Goal: Transaction & Acquisition: Purchase product/service

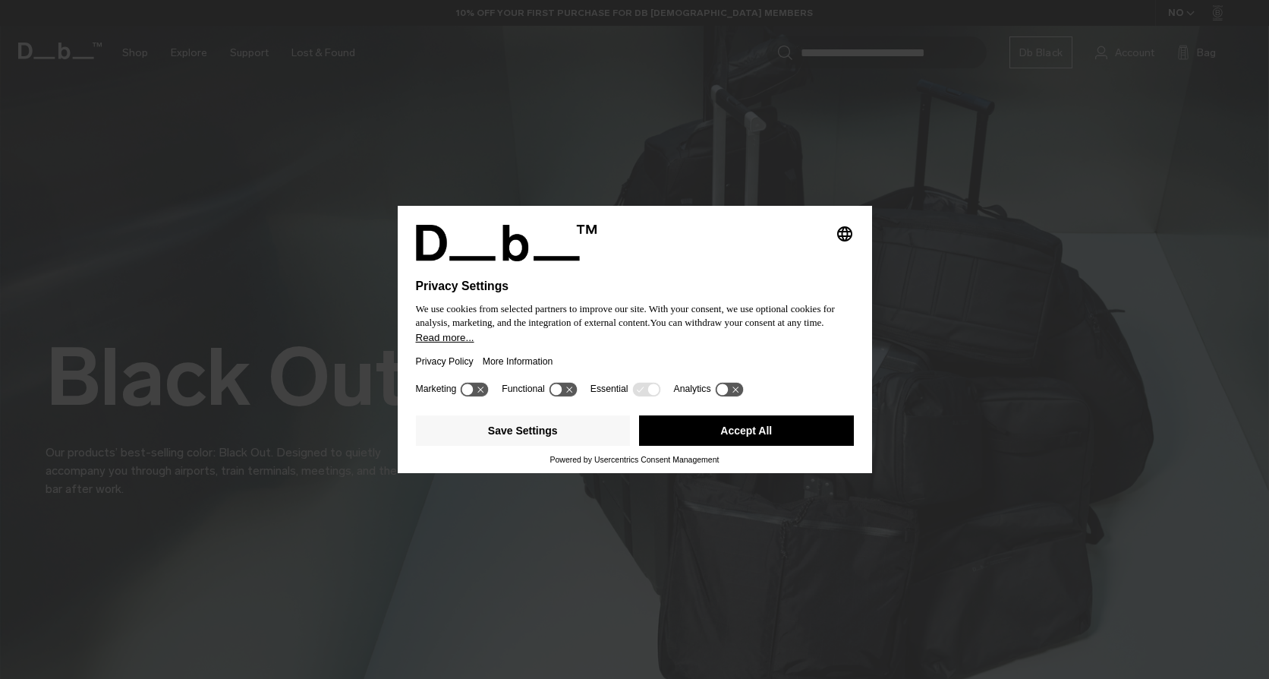
click at [795, 426] on button "Accept All" at bounding box center [746, 430] width 215 height 30
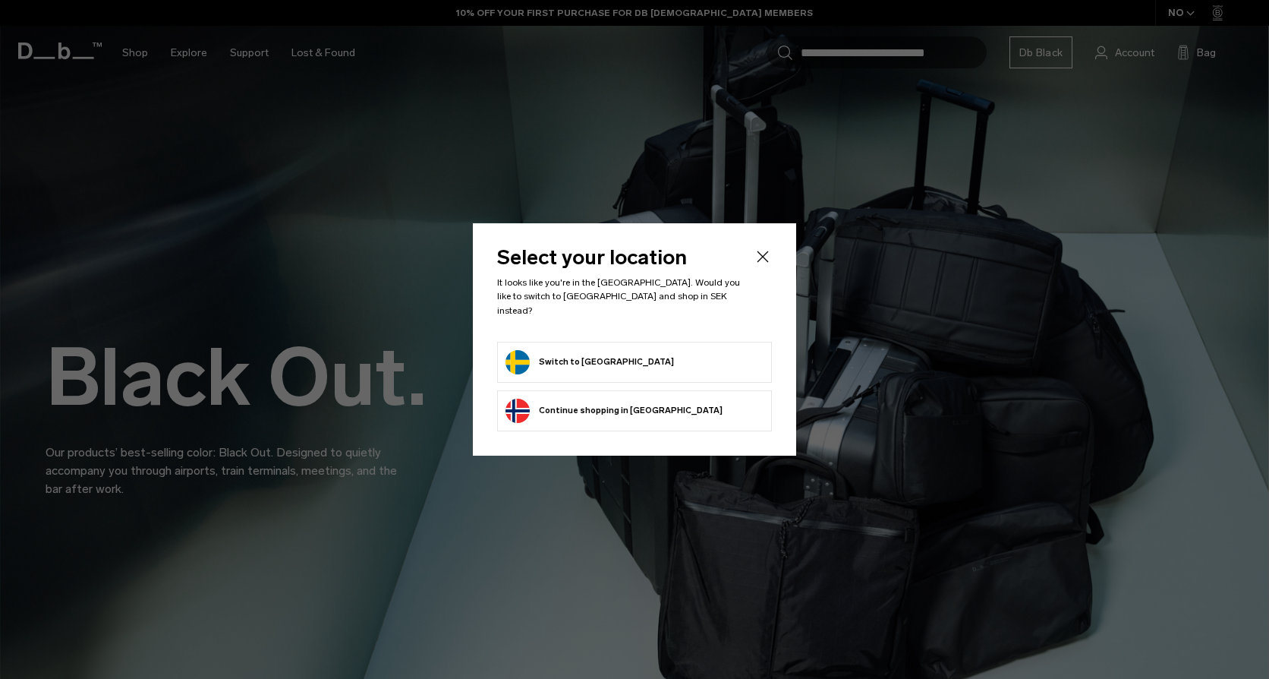
click at [561, 351] on button "Switch to Sweden" at bounding box center [589, 362] width 168 height 24
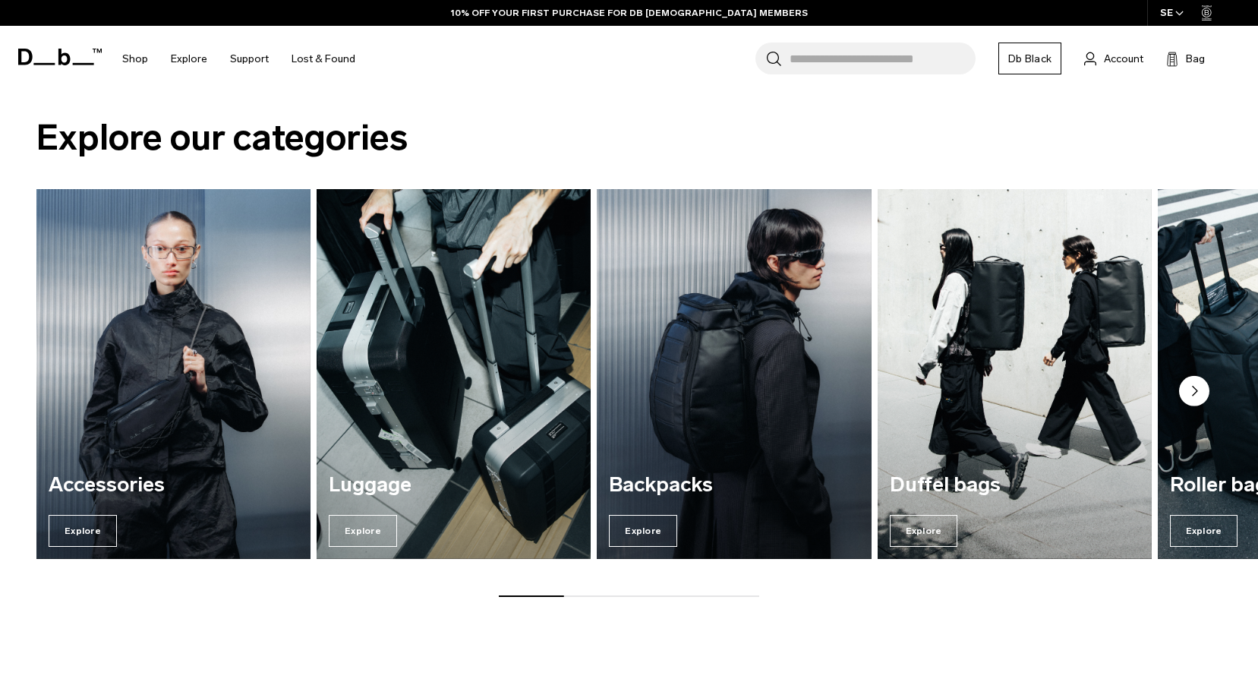
scroll to position [683, 0]
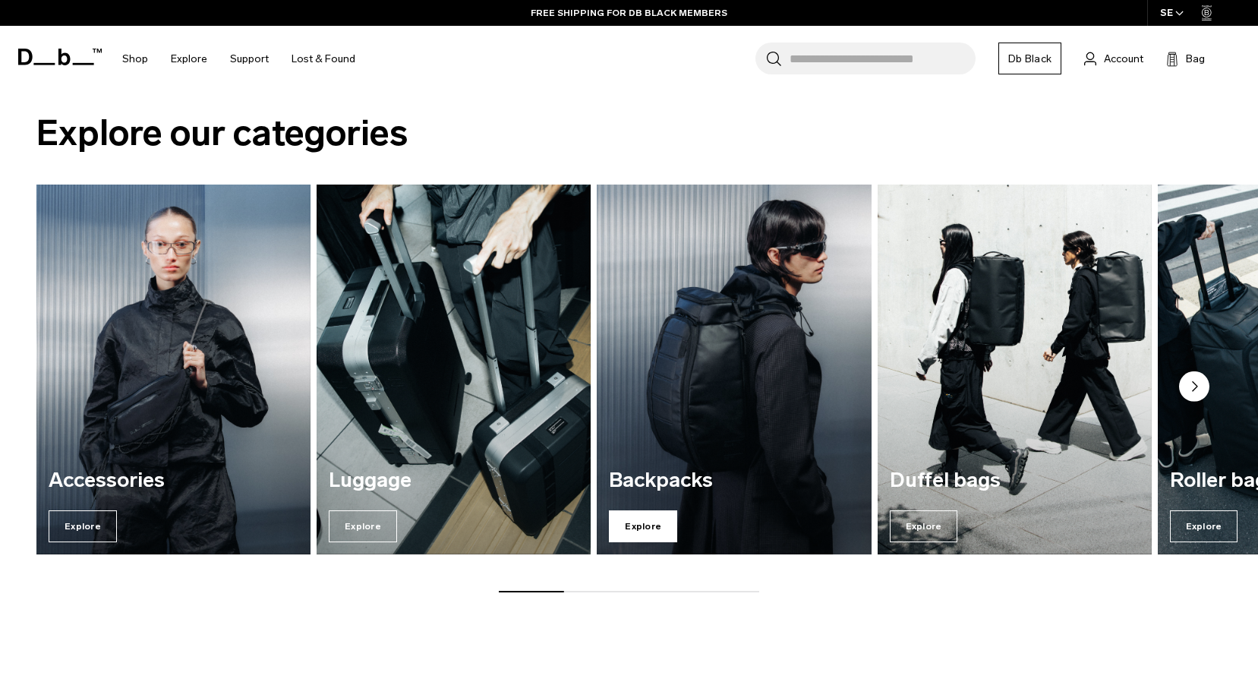
click at [663, 518] on span "Explore" at bounding box center [643, 526] width 68 height 32
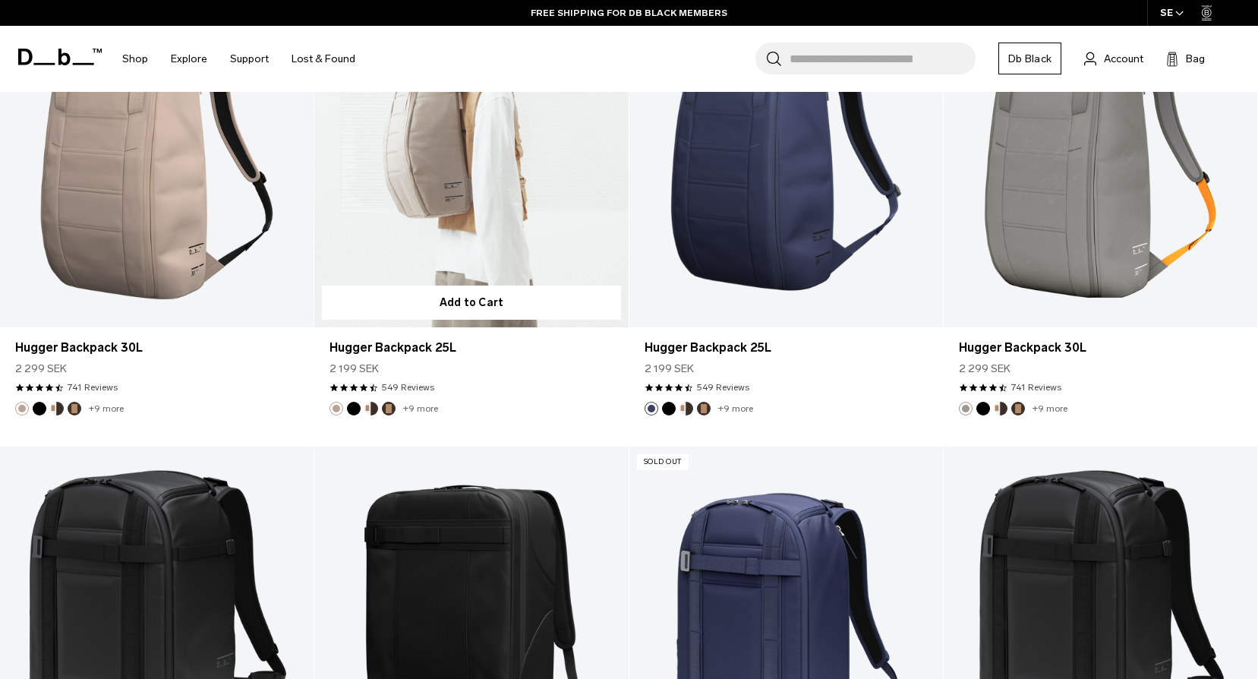
scroll to position [1594, 0]
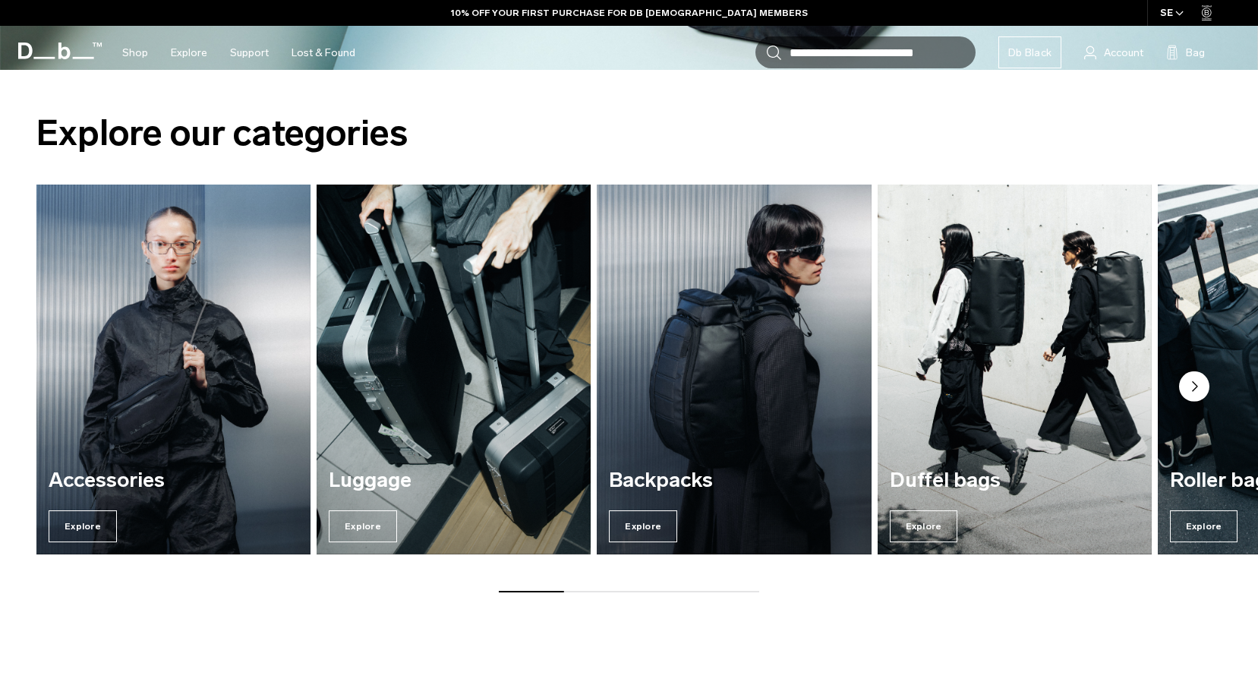
drag, startPoint x: 550, startPoint y: 590, endPoint x: 628, endPoint y: 586, distance: 77.6
click at [609, 586] on div "Accessories Explore Luggage Explore Backpacks Explore Duffel bags Explore" at bounding box center [629, 388] width 1258 height 408
drag, startPoint x: 641, startPoint y: 584, endPoint x: 697, endPoint y: 583, distance: 55.4
click at [650, 584] on div "Accessories Explore Luggage Explore Backpacks Explore Duffel bags Explore" at bounding box center [629, 388] width 1258 height 408
click at [1191, 389] on circle "Next slide" at bounding box center [1194, 386] width 30 height 30
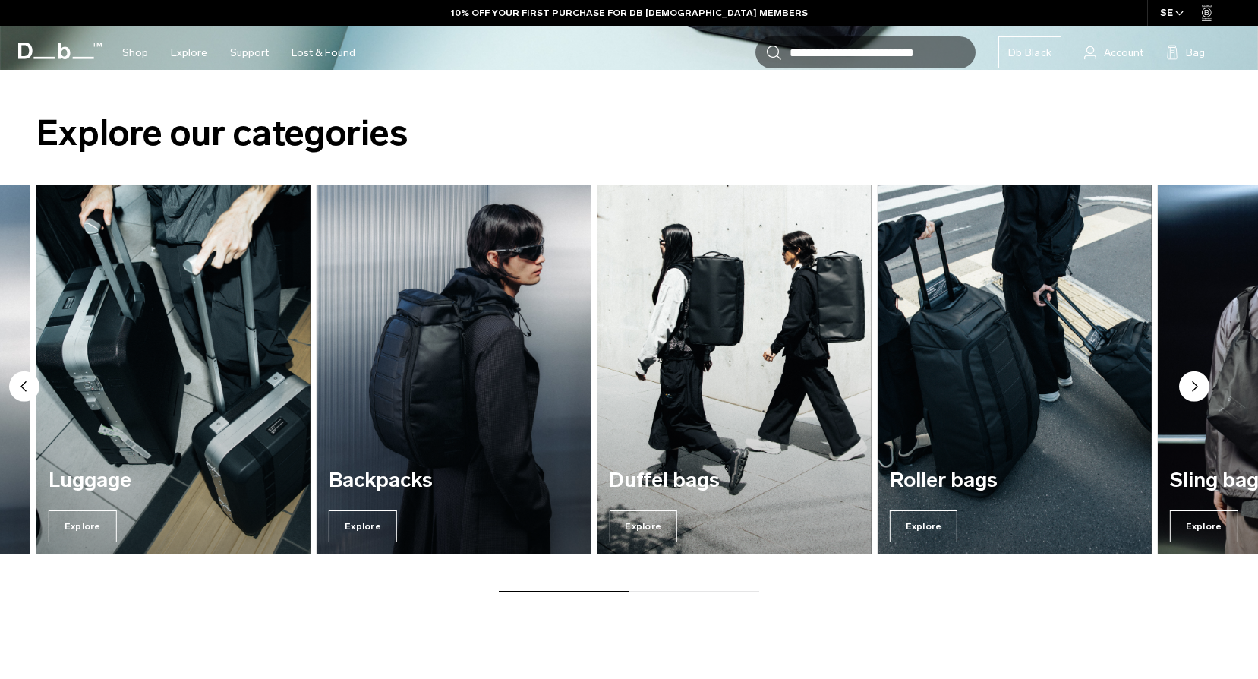
click at [1191, 389] on circle "Next slide" at bounding box center [1194, 386] width 30 height 30
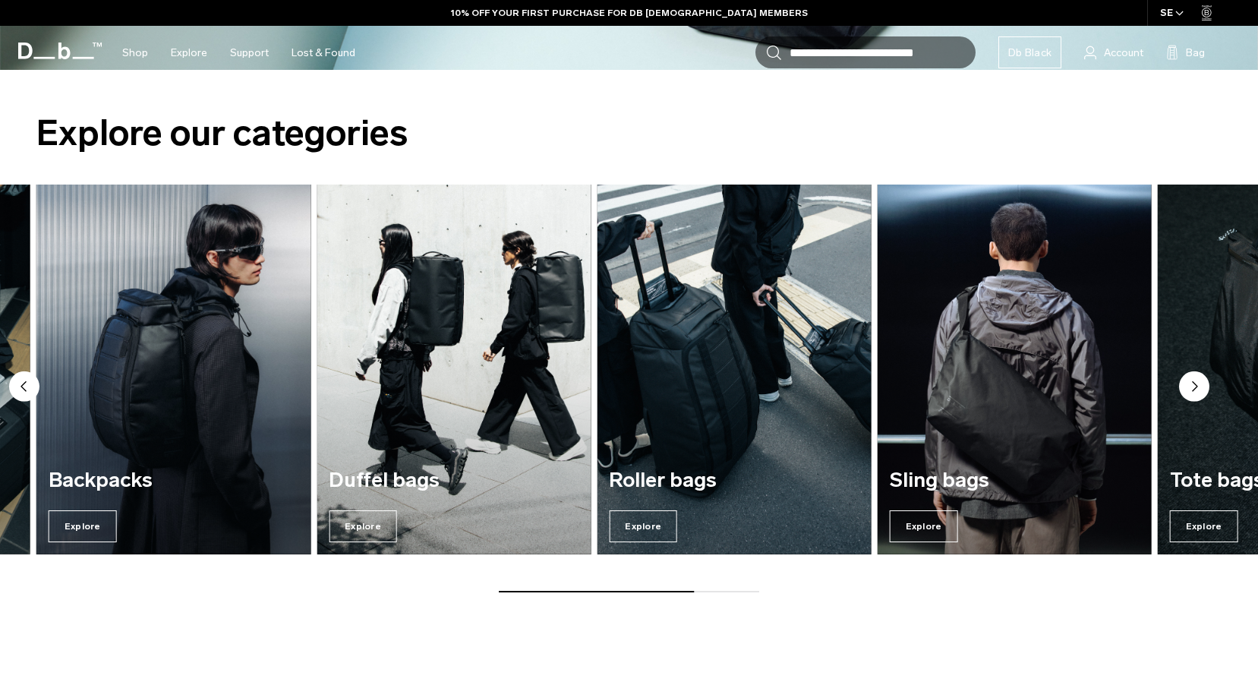
click at [1191, 389] on circle "Next slide" at bounding box center [1194, 386] width 30 height 30
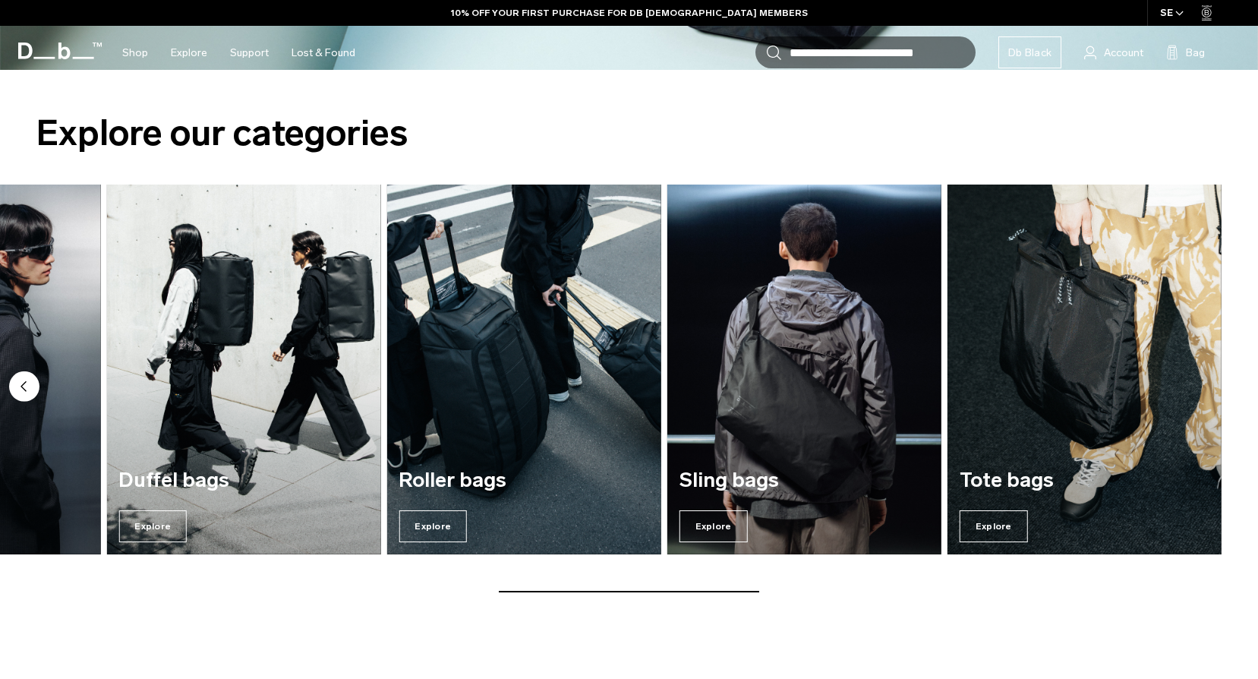
click at [1191, 389] on img "7 / 7" at bounding box center [1084, 369] width 274 height 370
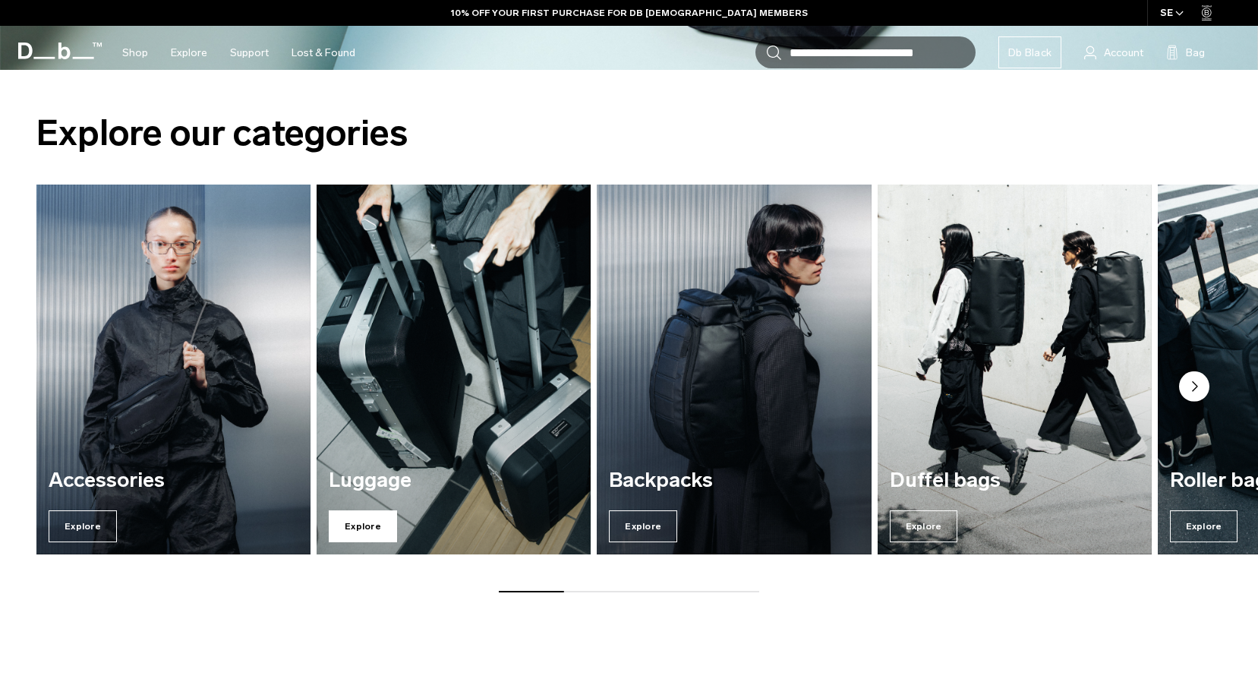
click at [358, 527] on span "Explore" at bounding box center [363, 526] width 68 height 32
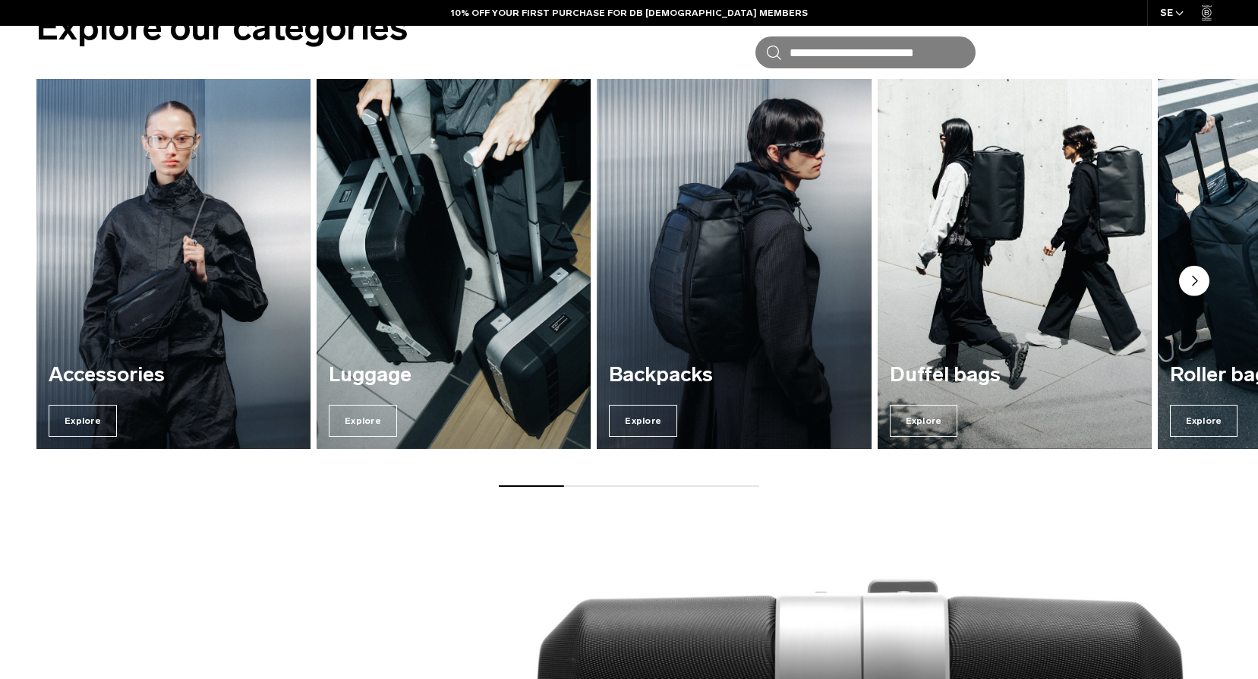
scroll to position [835, 0]
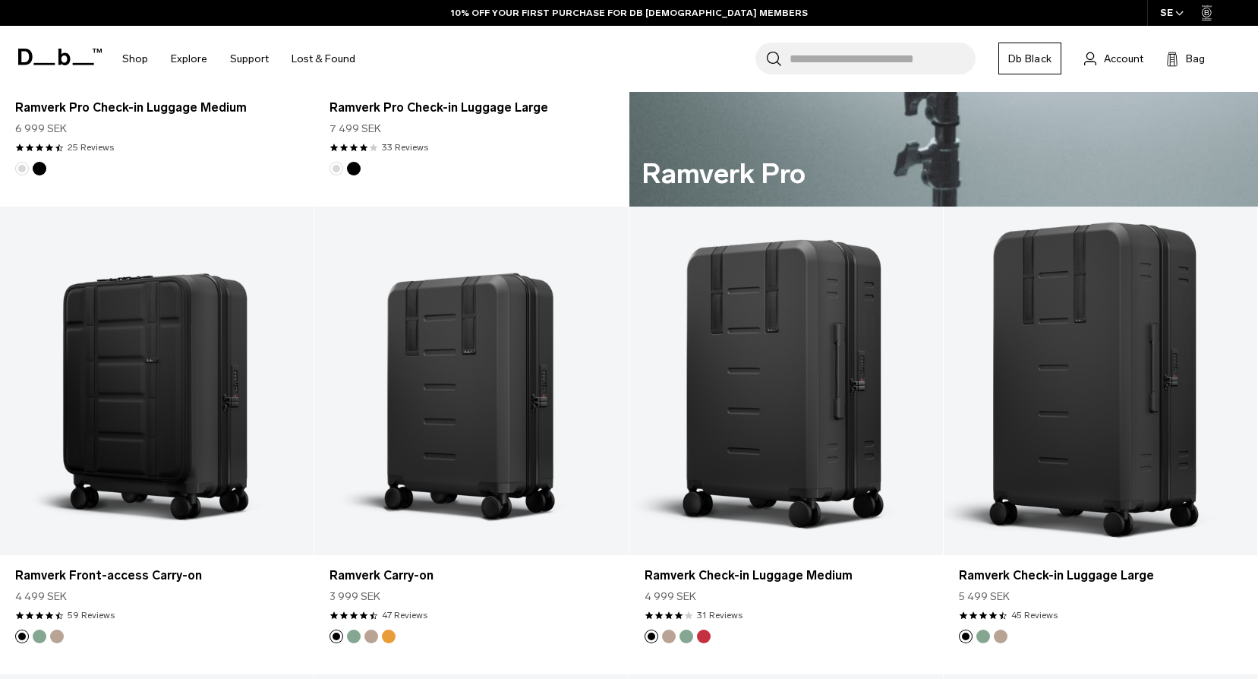
scroll to position [1214, 0]
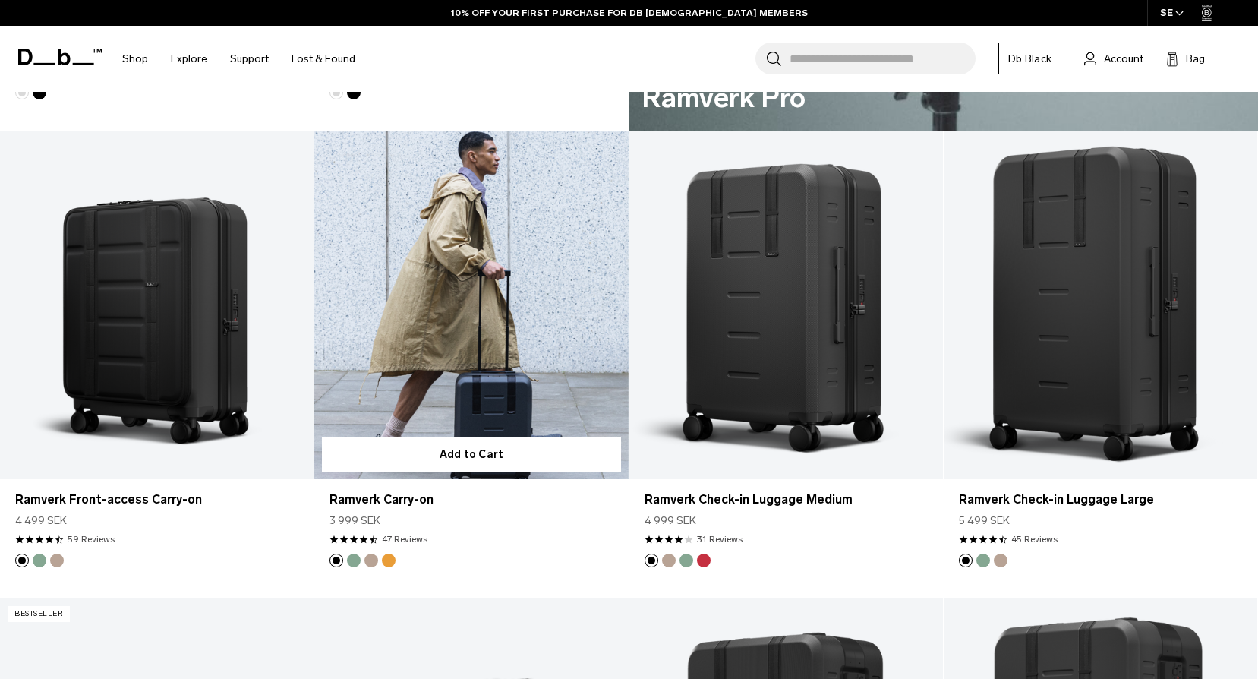
drag, startPoint x: 640, startPoint y: 592, endPoint x: 589, endPoint y: 578, distance: 52.7
click at [589, 578] on article "Add to Cart Ramverk Carry-on 3 999 SEK 4.5 star rating 47 Reviews" at bounding box center [471, 365] width 314 height 468
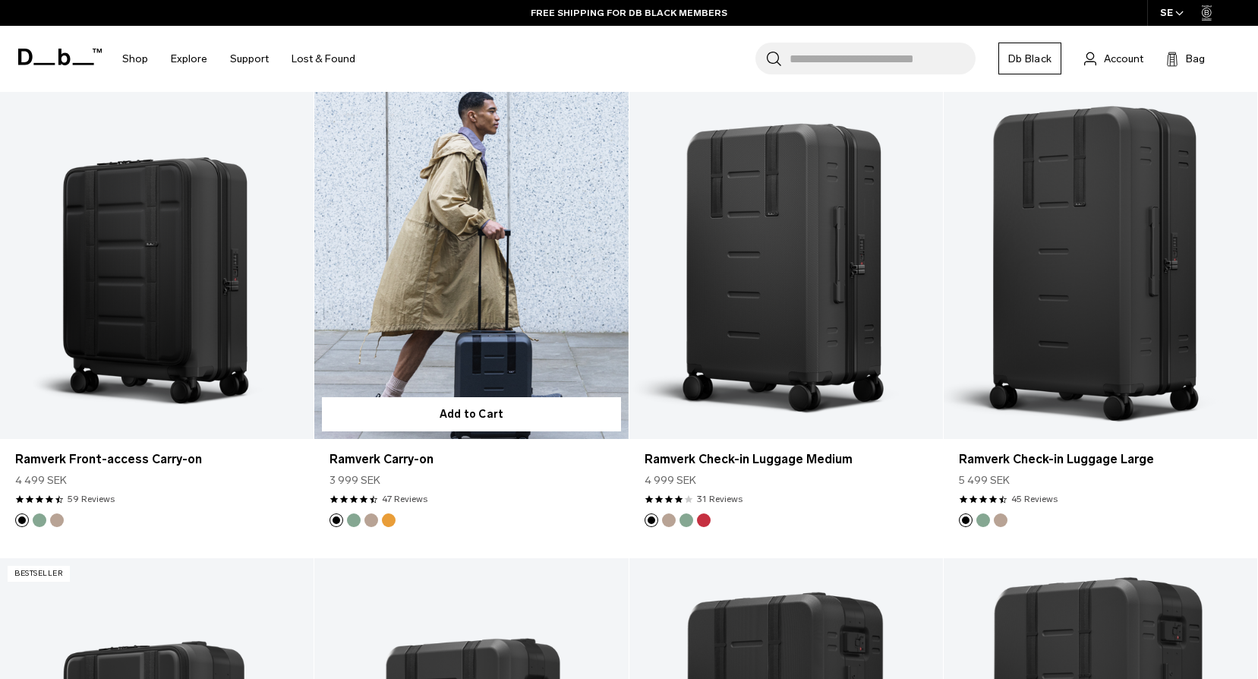
scroll to position [1290, 0]
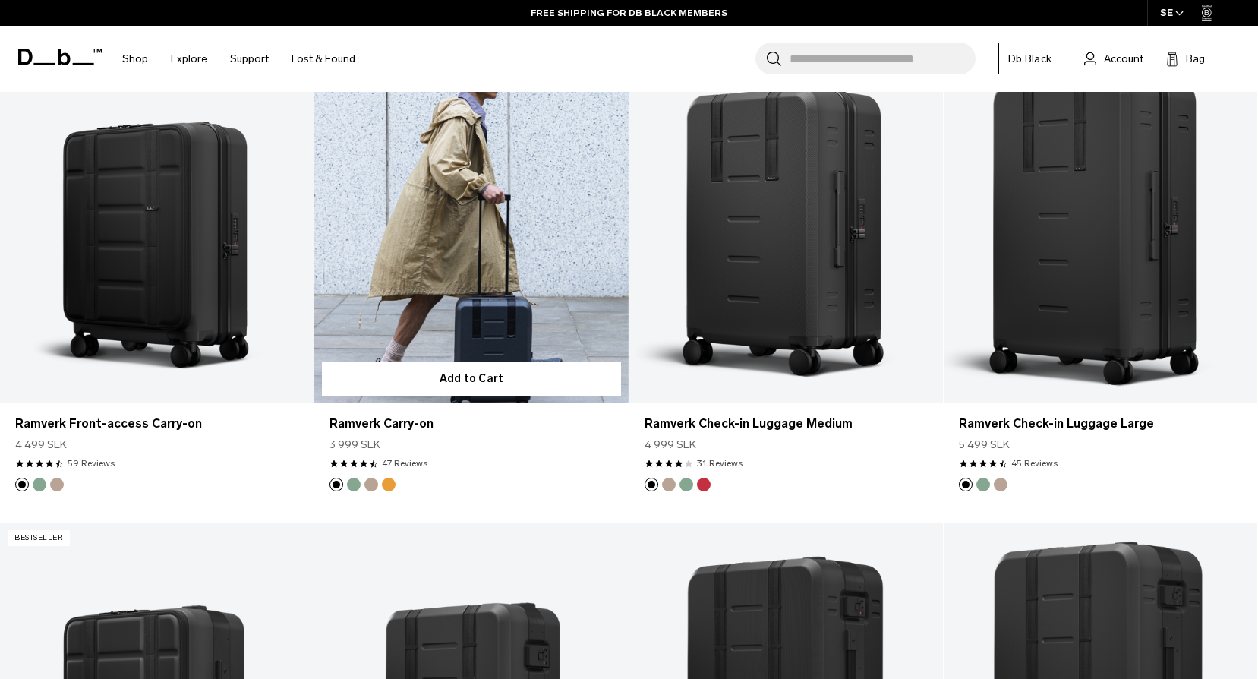
click at [393, 484] on button "Parhelion Orange" at bounding box center [389, 484] width 14 height 14
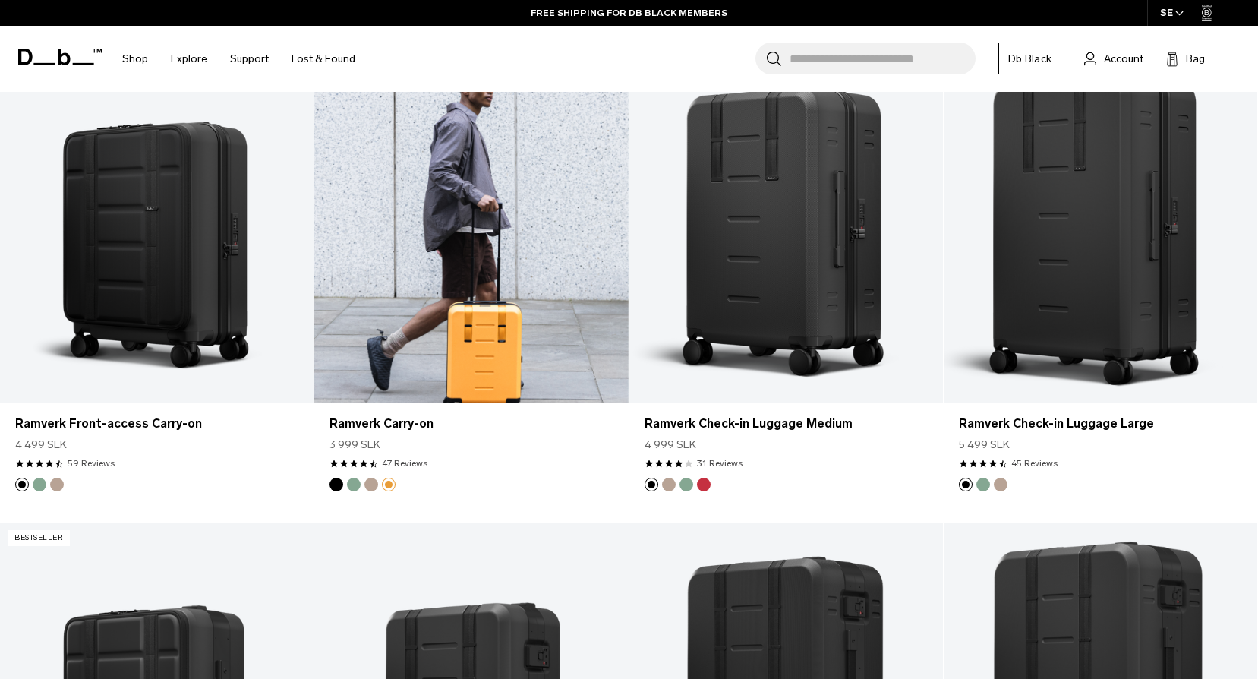
click at [367, 483] on button "Fogbow Beige" at bounding box center [371, 484] width 14 height 14
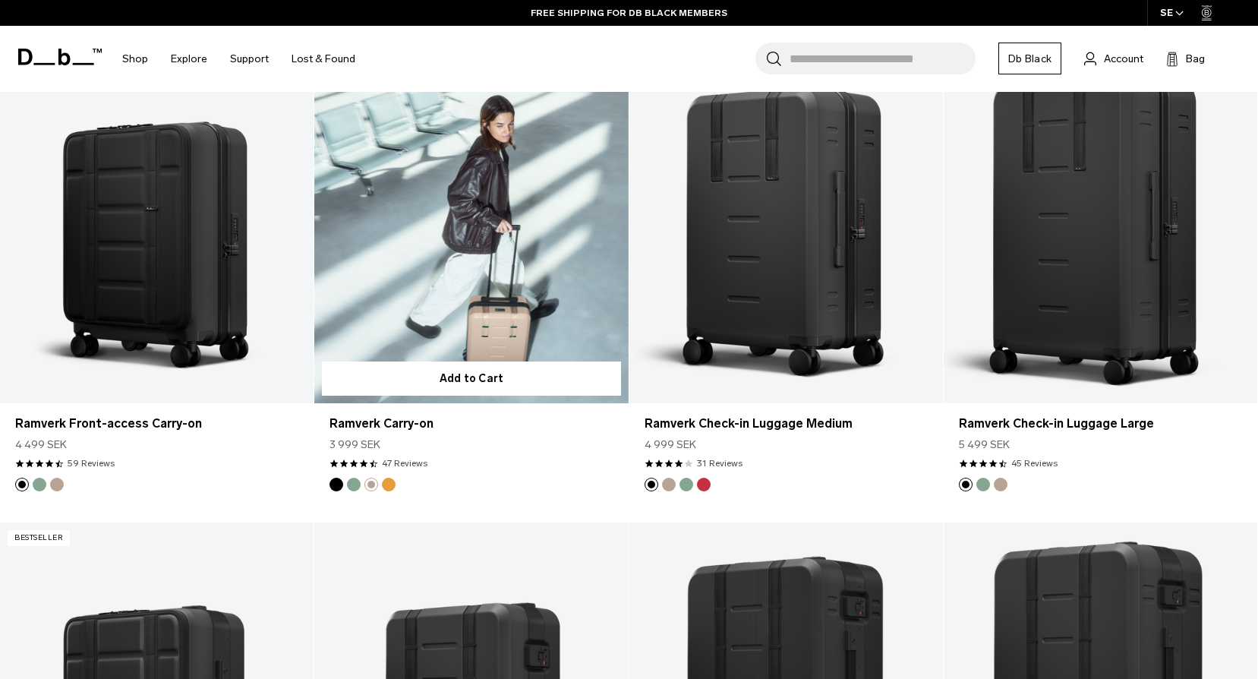
click at [356, 483] on button "Green Ray" at bounding box center [354, 484] width 14 height 14
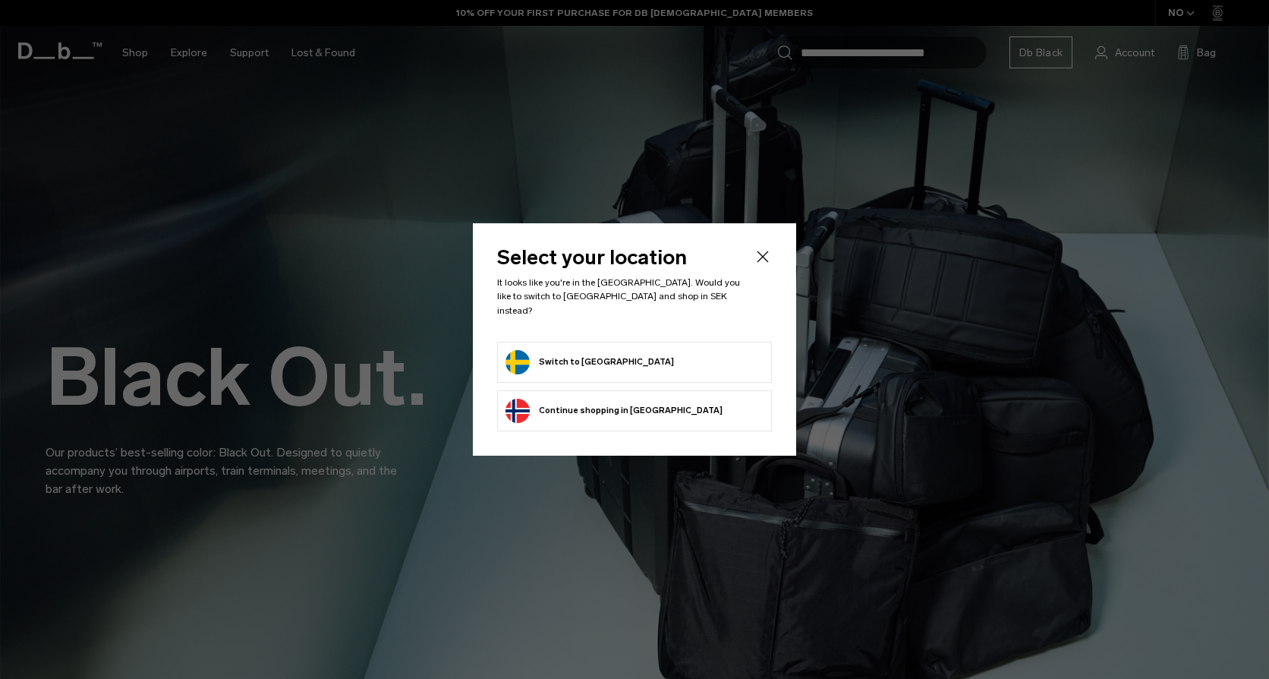
click at [764, 263] on icon "Close" at bounding box center [762, 256] width 11 height 11
